Goal: Find specific page/section: Find specific page/section

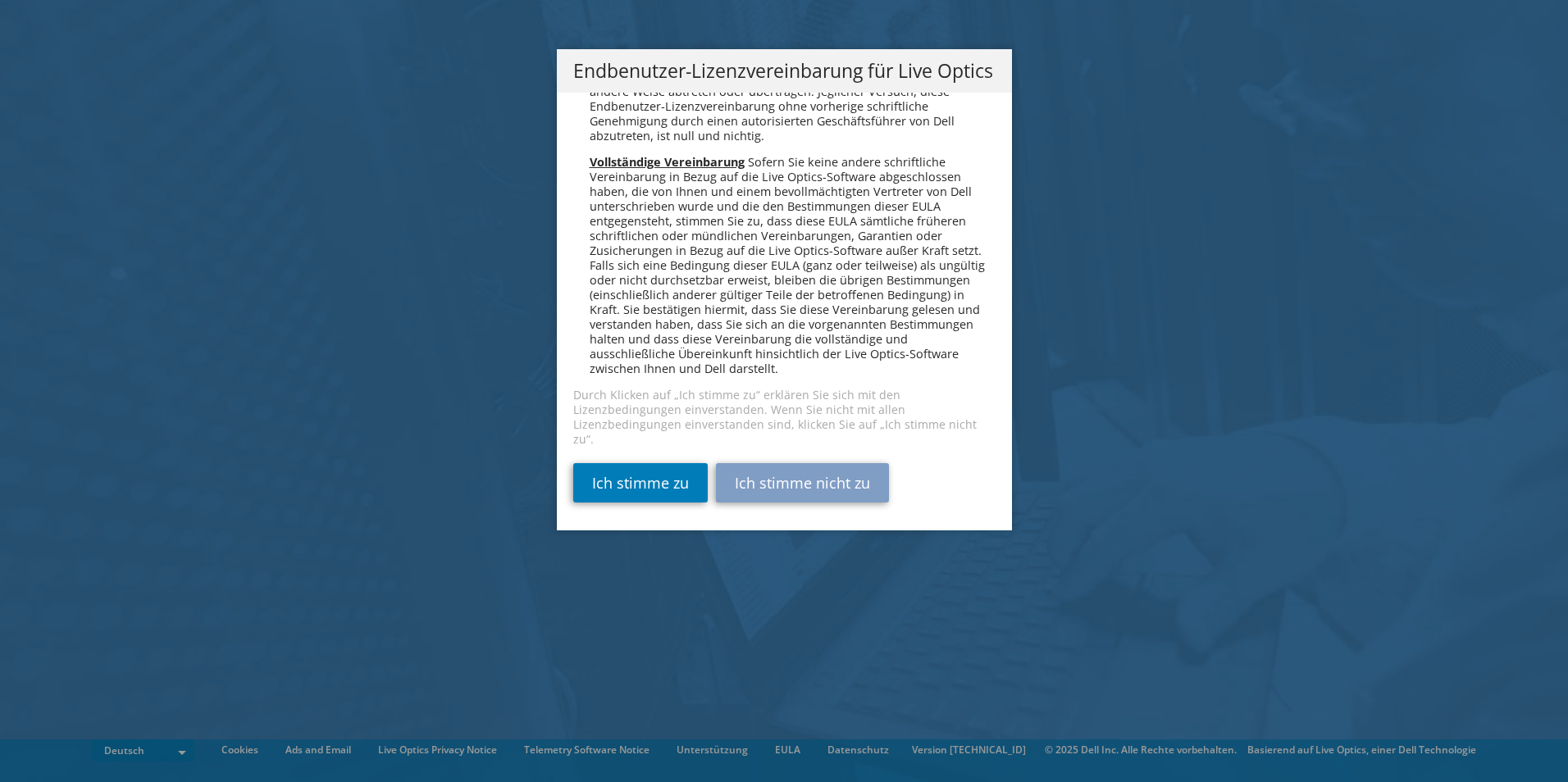
scroll to position [8058, 0]
click at [581, 474] on link "Ich stimme zu" at bounding box center [640, 483] width 135 height 39
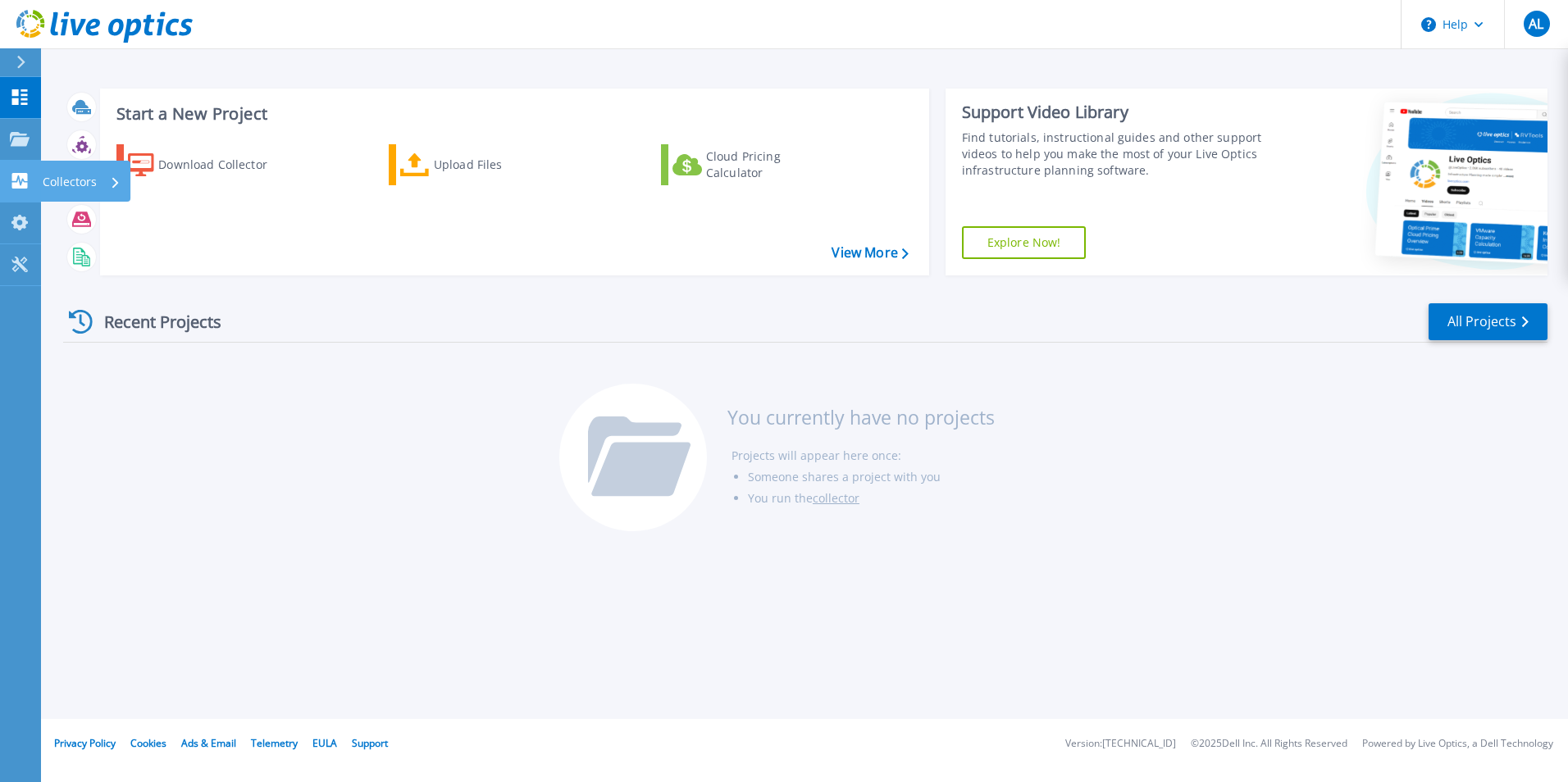
click at [18, 171] on link "Collectors Collectors" at bounding box center [21, 181] width 41 height 42
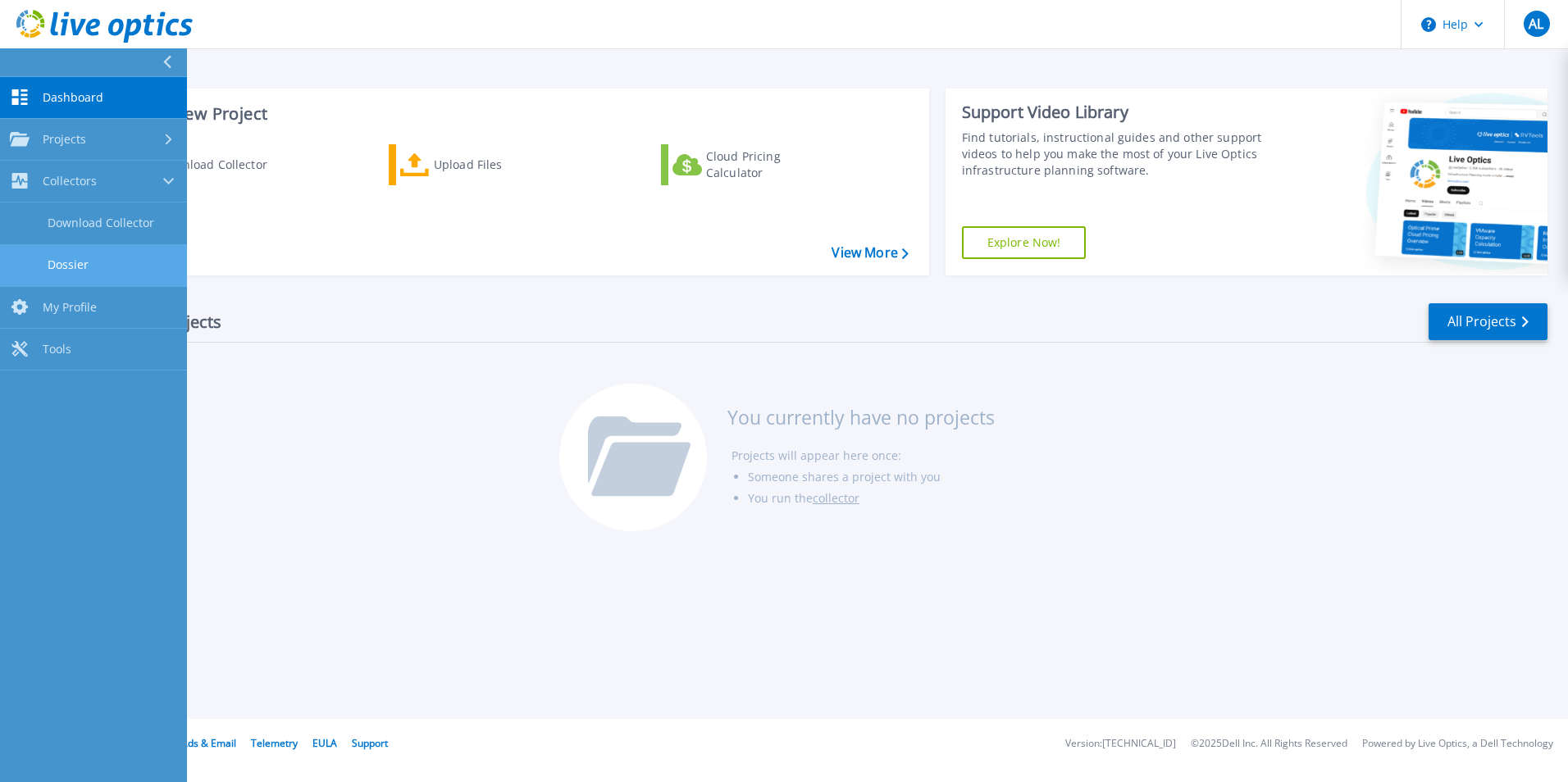
click at [89, 257] on link "Dossier" at bounding box center [93, 265] width 187 height 42
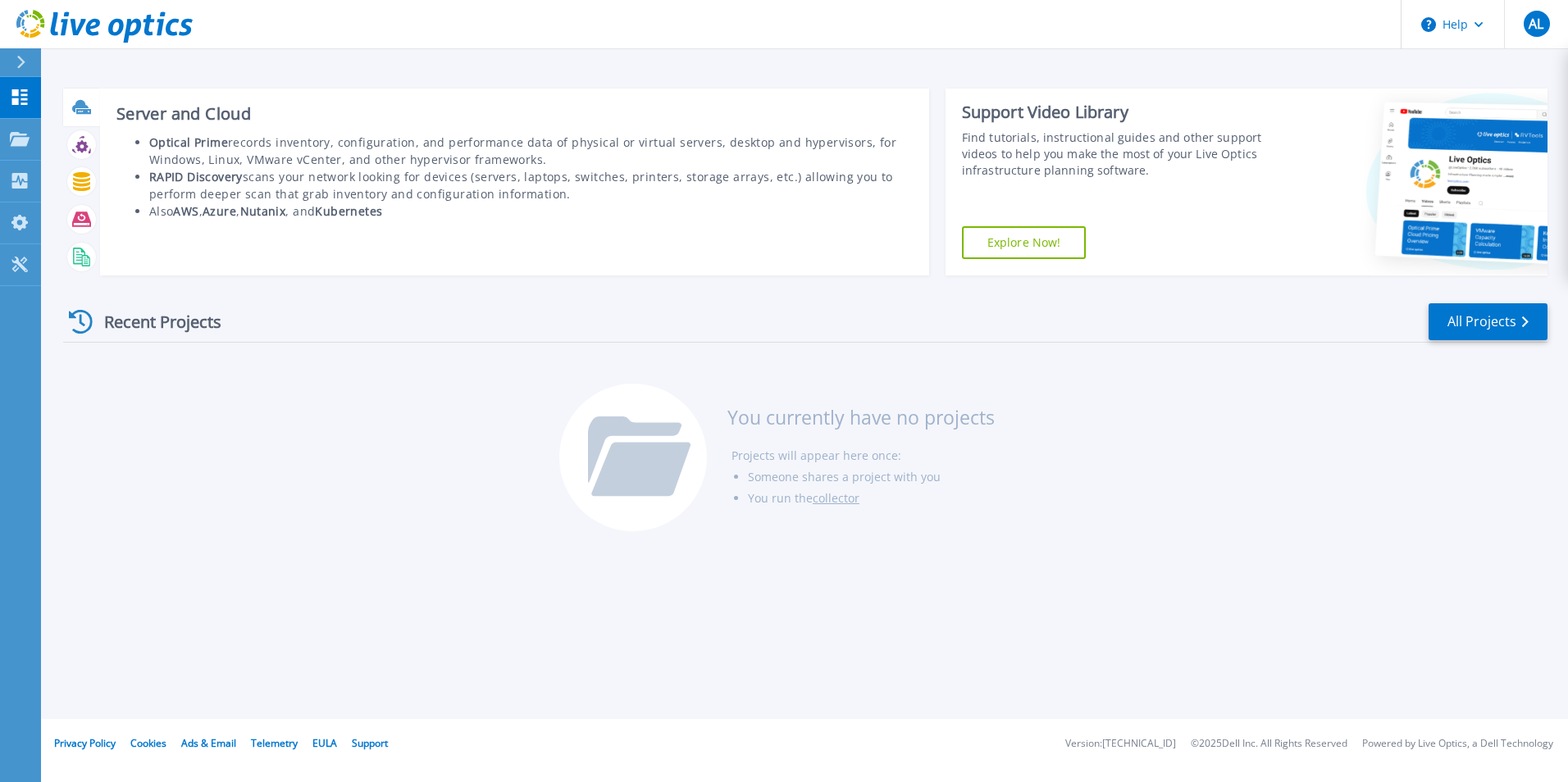
click at [194, 118] on h3 "Server and Cloud" at bounding box center [515, 113] width 796 height 18
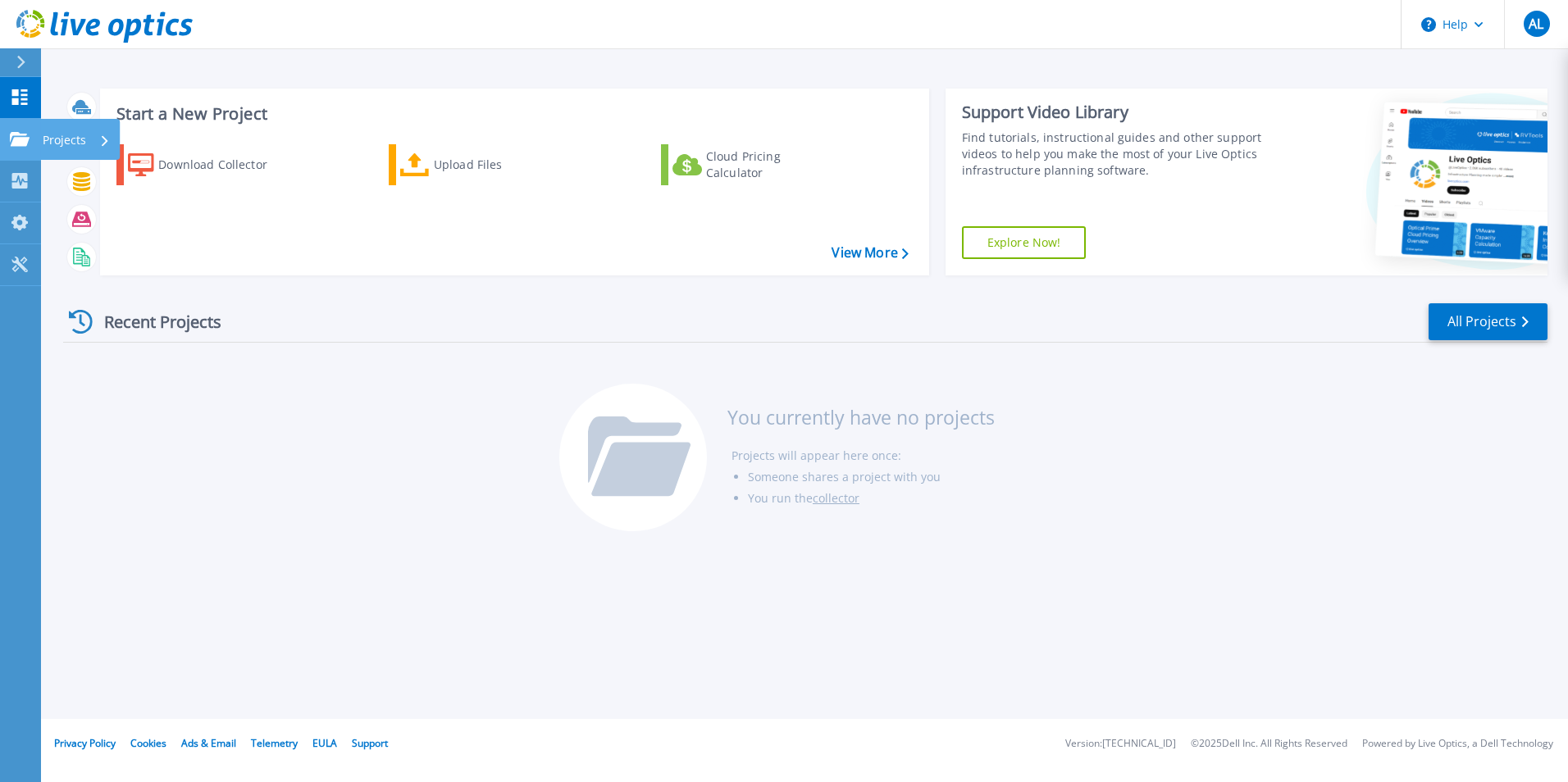
click at [16, 143] on icon at bounding box center [19, 139] width 20 height 14
